Goal: Find contact information: Find contact information

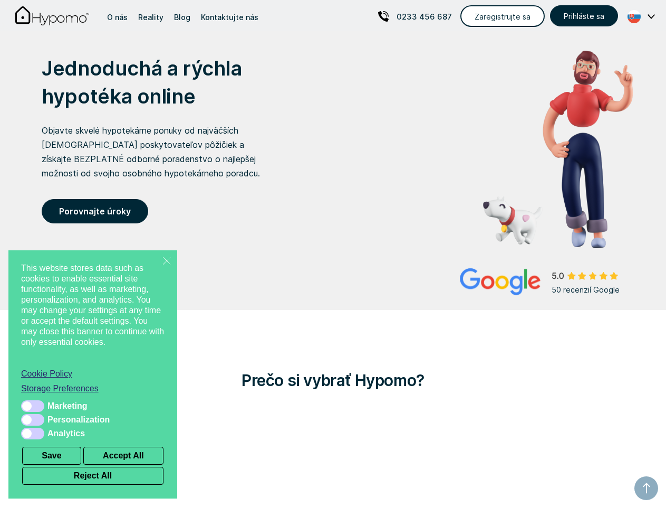
click at [333, 269] on div "Jednoduchá a rýchla hypotéka online Objavte skvelé hypotekárne ponuky od najväč…" at bounding box center [333, 156] width 600 height 251
click at [167, 261] on line at bounding box center [167, 260] width 8 height 8
click at [52, 455] on button "Save" at bounding box center [51, 455] width 59 height 18
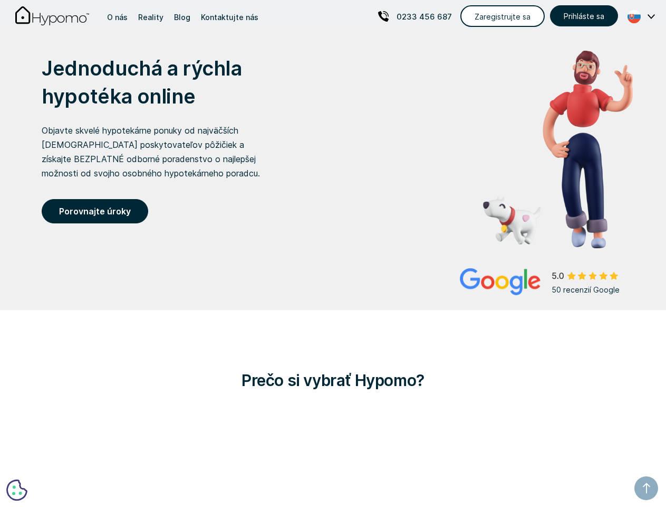
click at [123, 455] on button "Accept All" at bounding box center [123, 455] width 80 height 18
click at [93, 475] on button "Reject All" at bounding box center [92, 475] width 141 height 18
checkbox input "false"
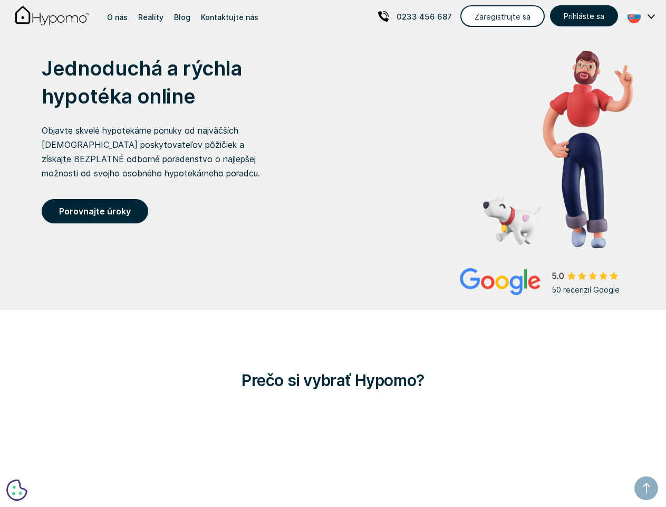
click at [418, 16] on p "0233 456 687" at bounding box center [424, 16] width 55 height 14
